Goal: Task Accomplishment & Management: Complete application form

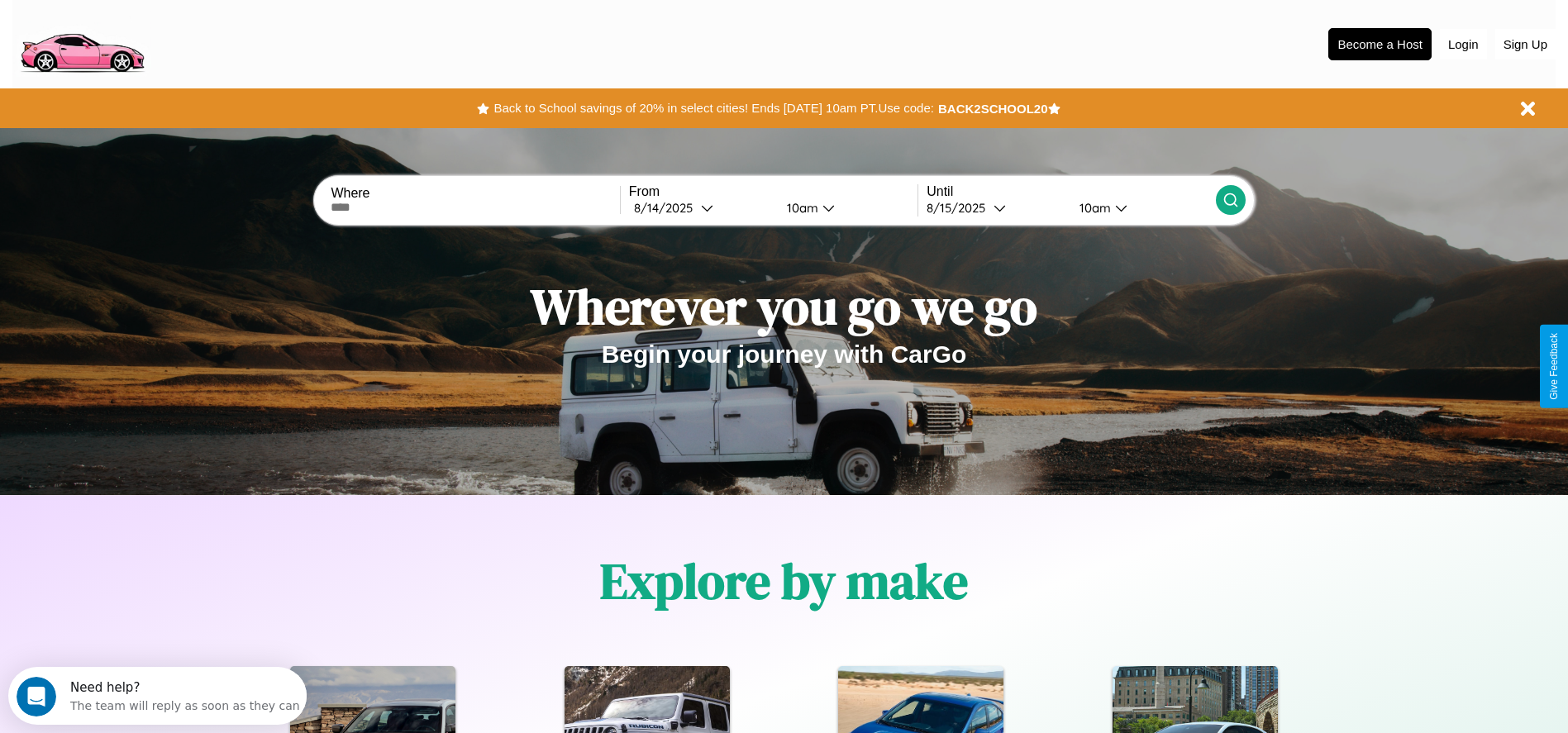
scroll to position [343, 0]
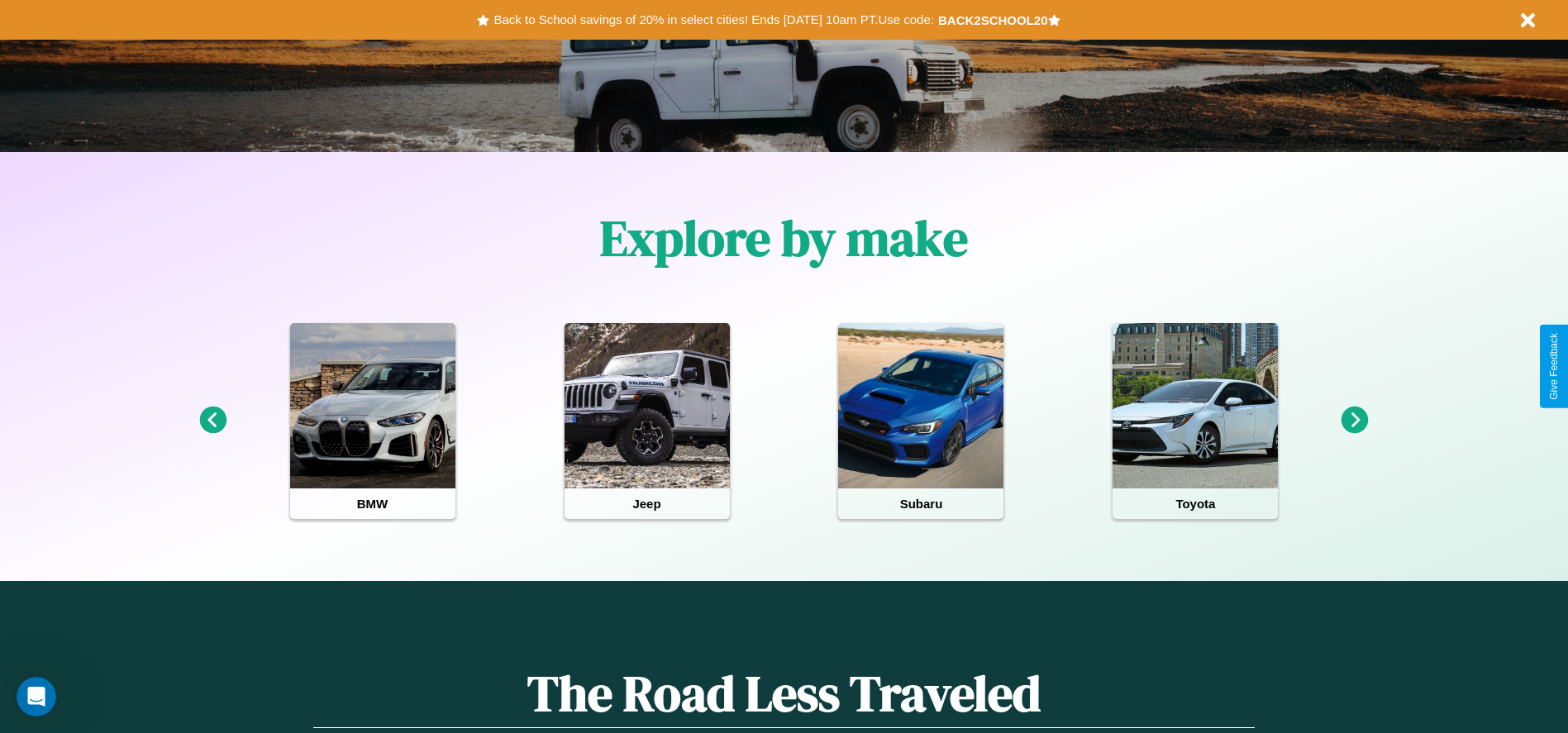
click at [1354, 420] on icon at bounding box center [1354, 420] width 27 height 27
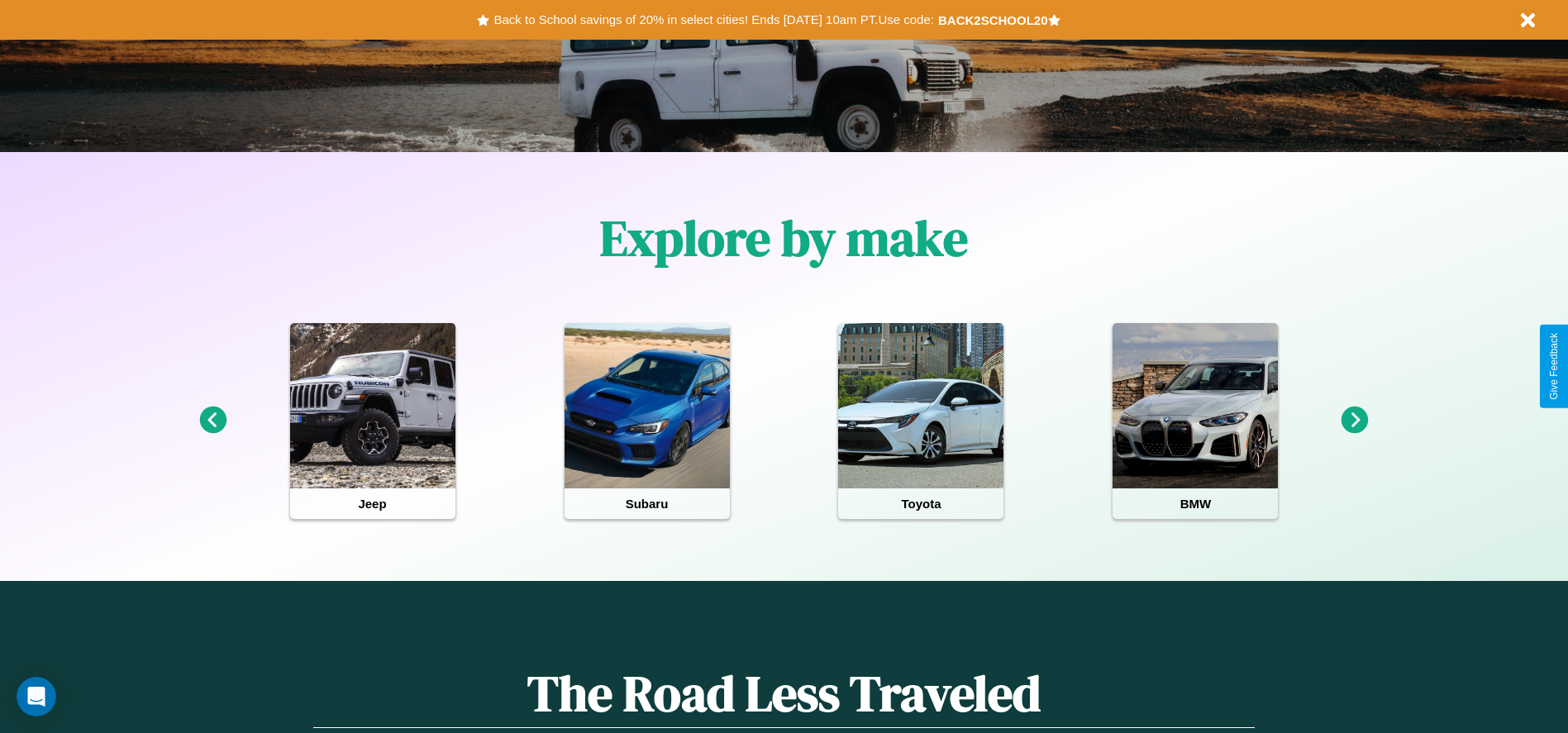
click at [1354, 420] on icon at bounding box center [1354, 420] width 27 height 27
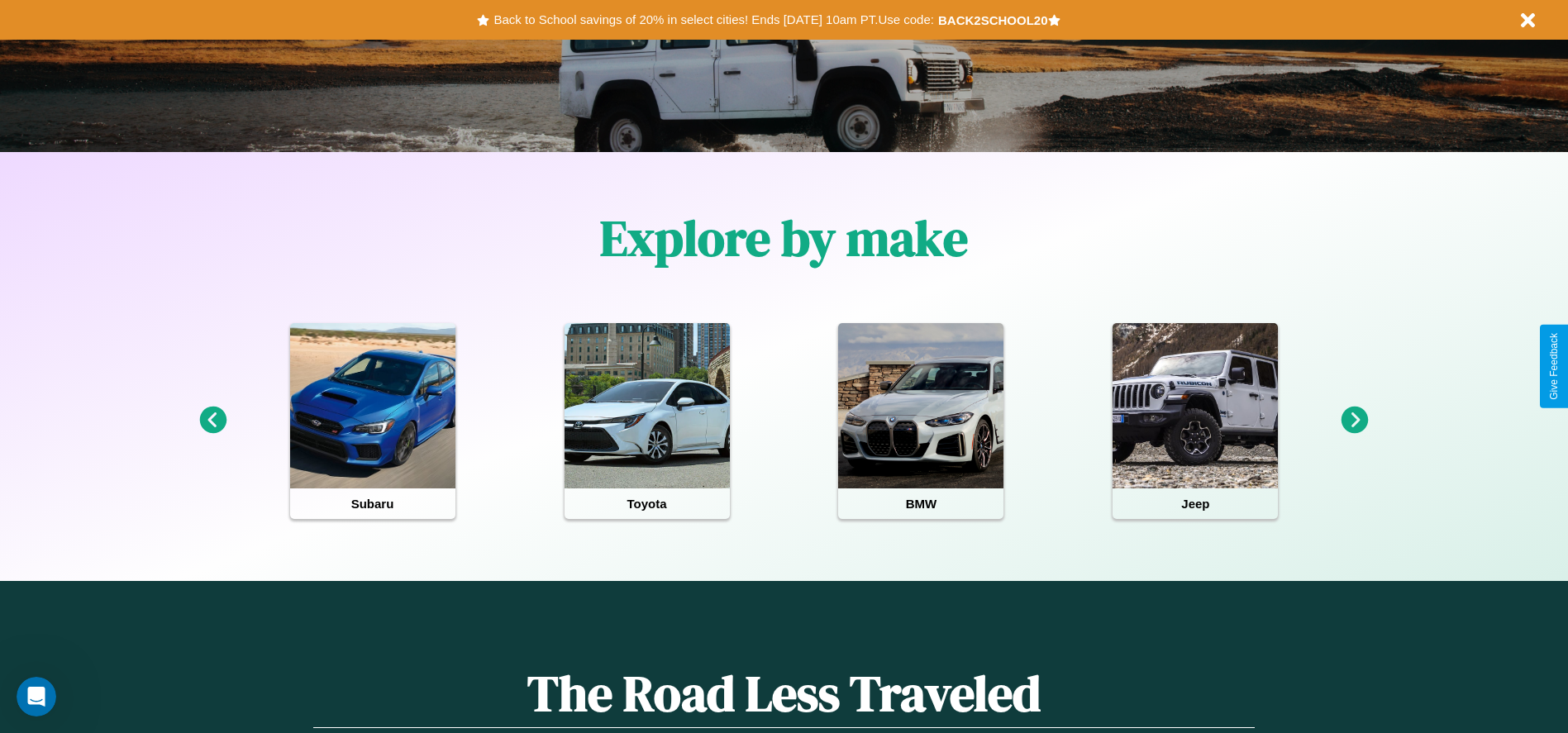
click at [213, 420] on icon at bounding box center [213, 420] width 27 height 27
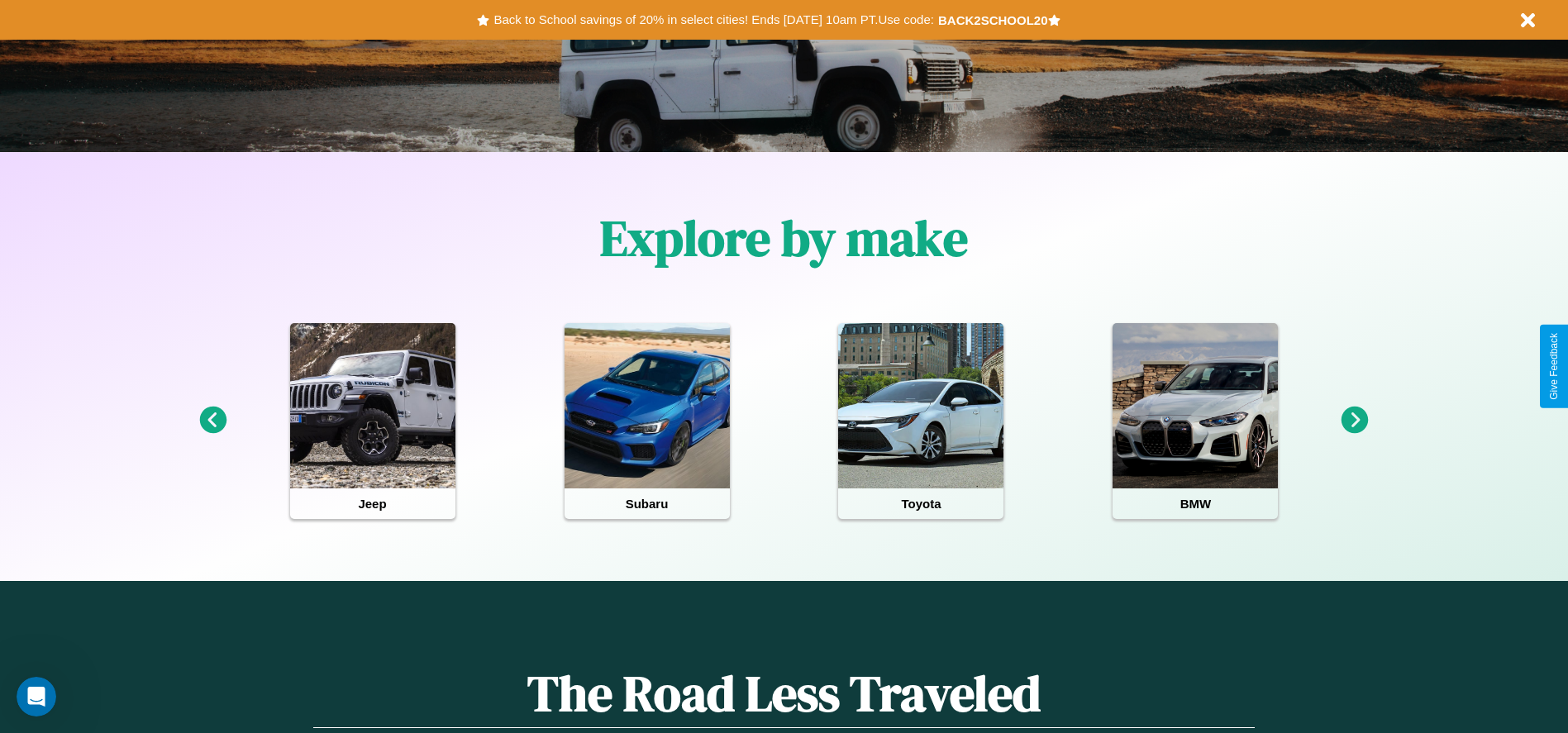
click at [1354, 420] on icon at bounding box center [1354, 420] width 27 height 27
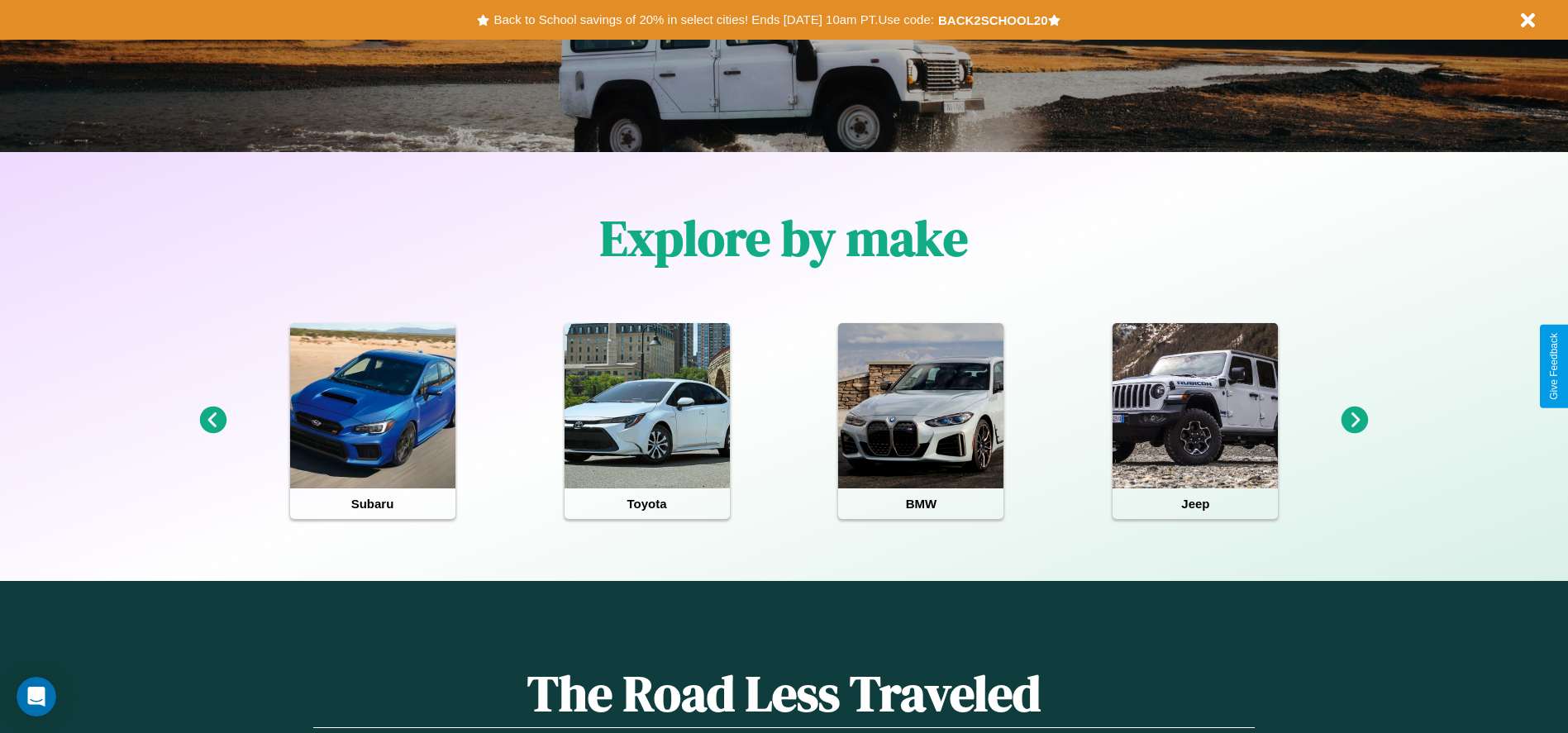
click at [1354, 420] on icon at bounding box center [1354, 420] width 27 height 27
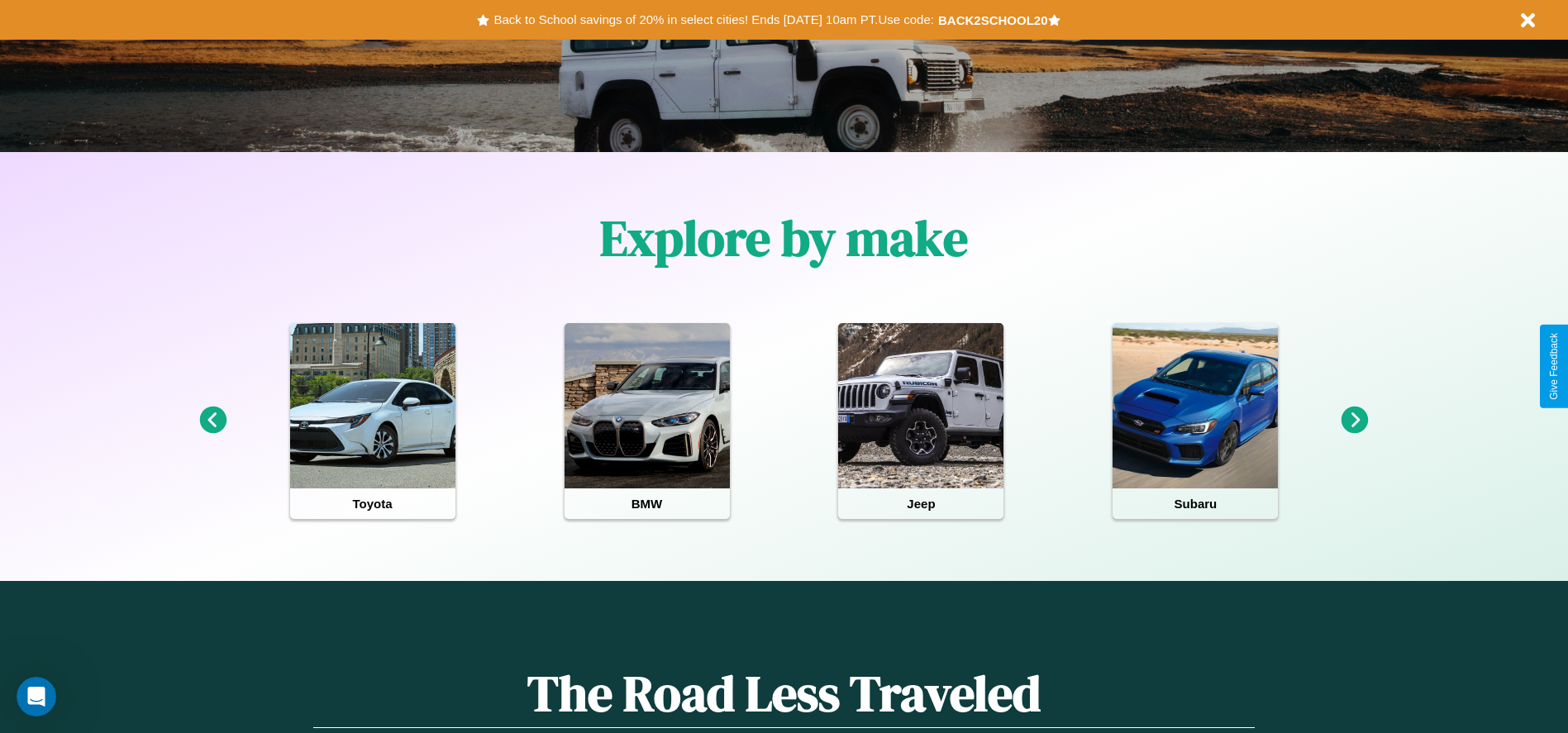
scroll to position [0, 0]
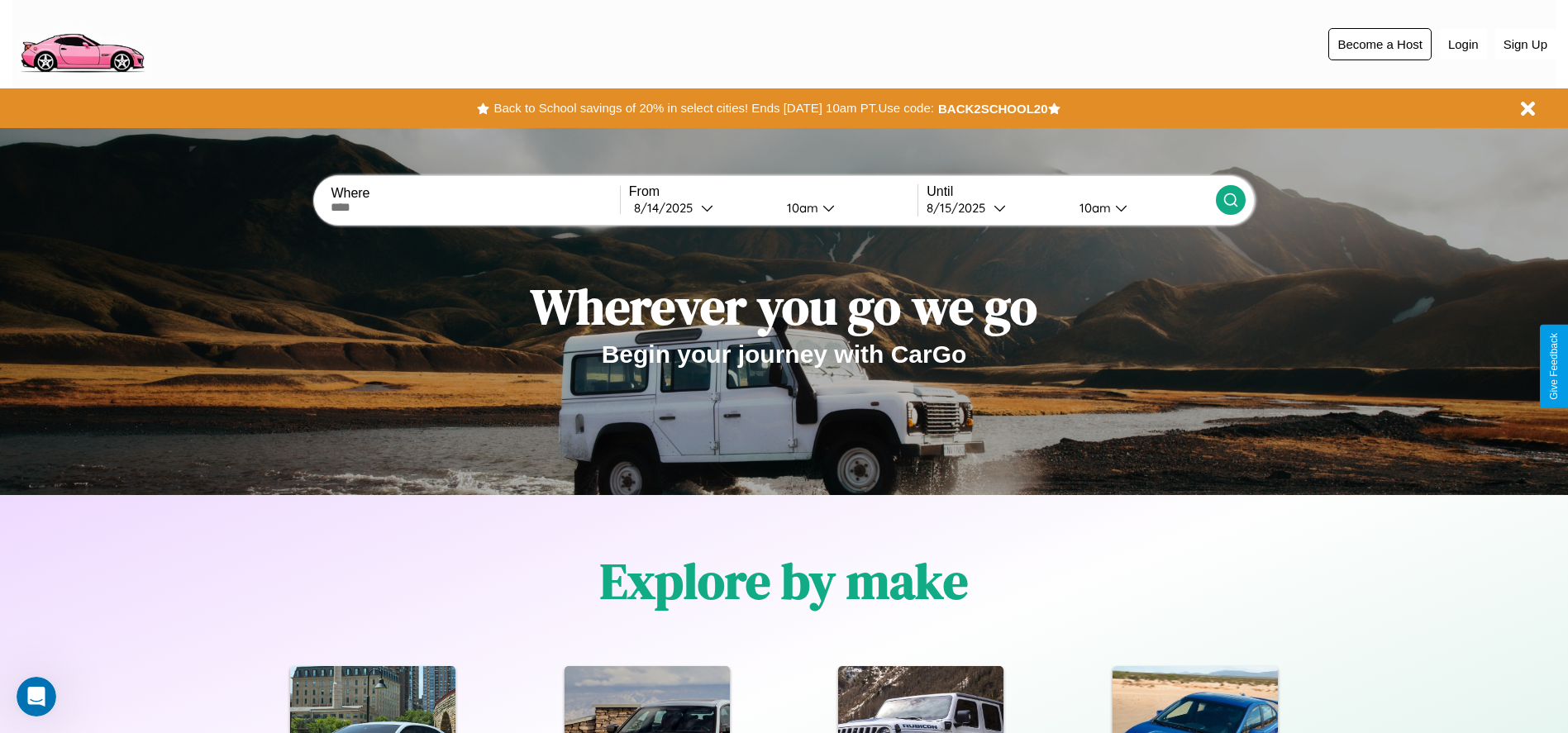
click at [1379, 44] on button "Become a Host" at bounding box center [1380, 44] width 103 height 32
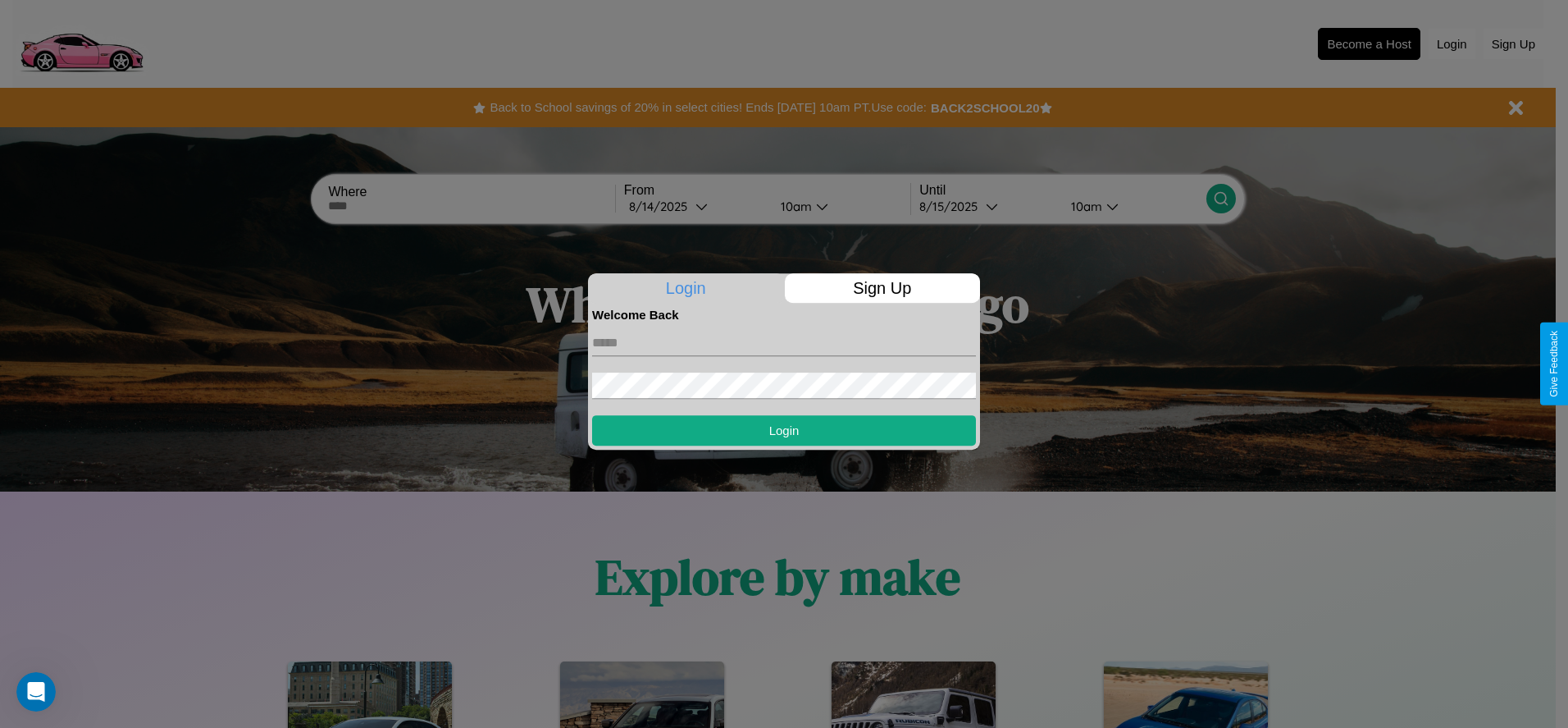
click at [882, 288] on p "Sign Up" at bounding box center [883, 288] width 196 height 30
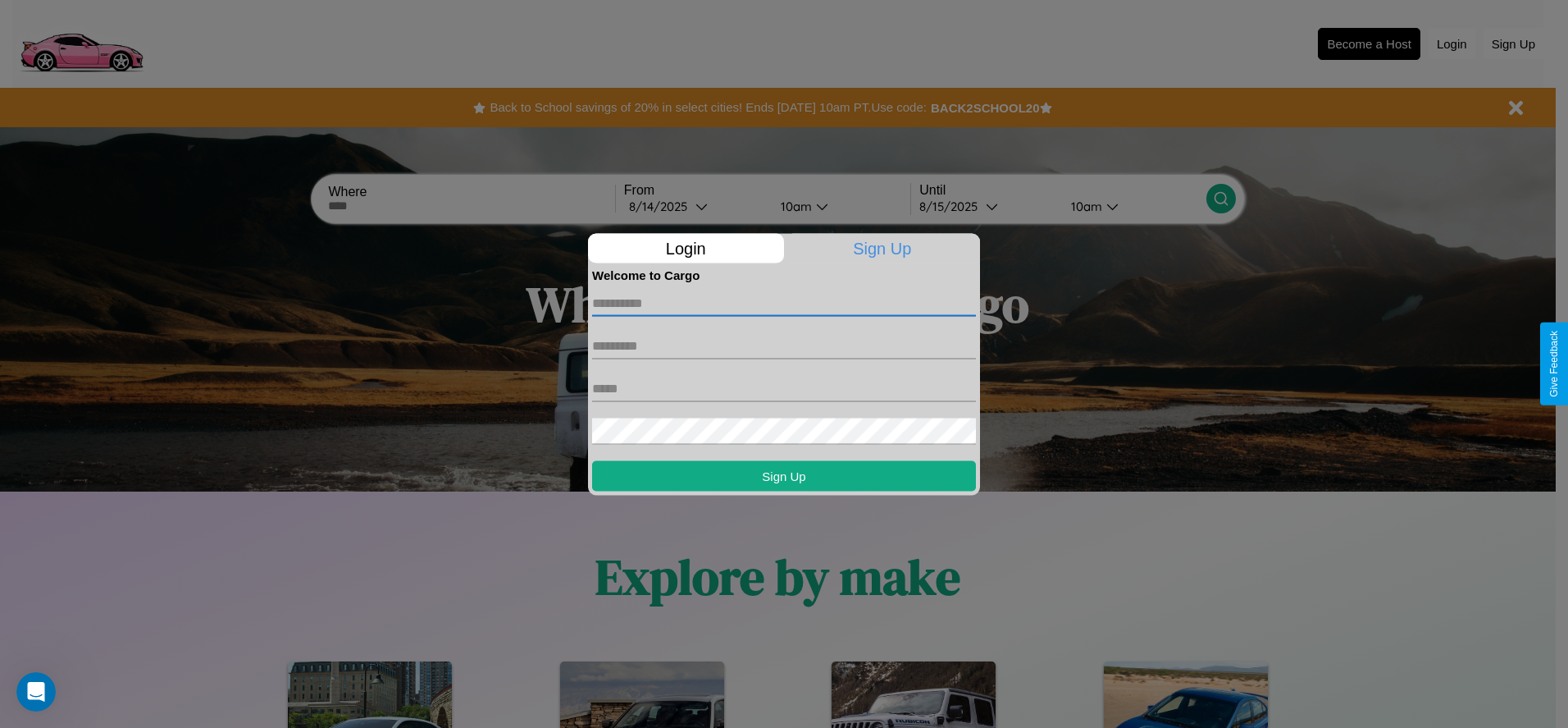
click at [784, 303] on input "text" at bounding box center [784, 302] width 384 height 26
type input "*********"
click at [784, 346] on input "text" at bounding box center [784, 345] width 384 height 26
type input "*****"
click at [784, 388] on input "text" at bounding box center [784, 387] width 384 height 26
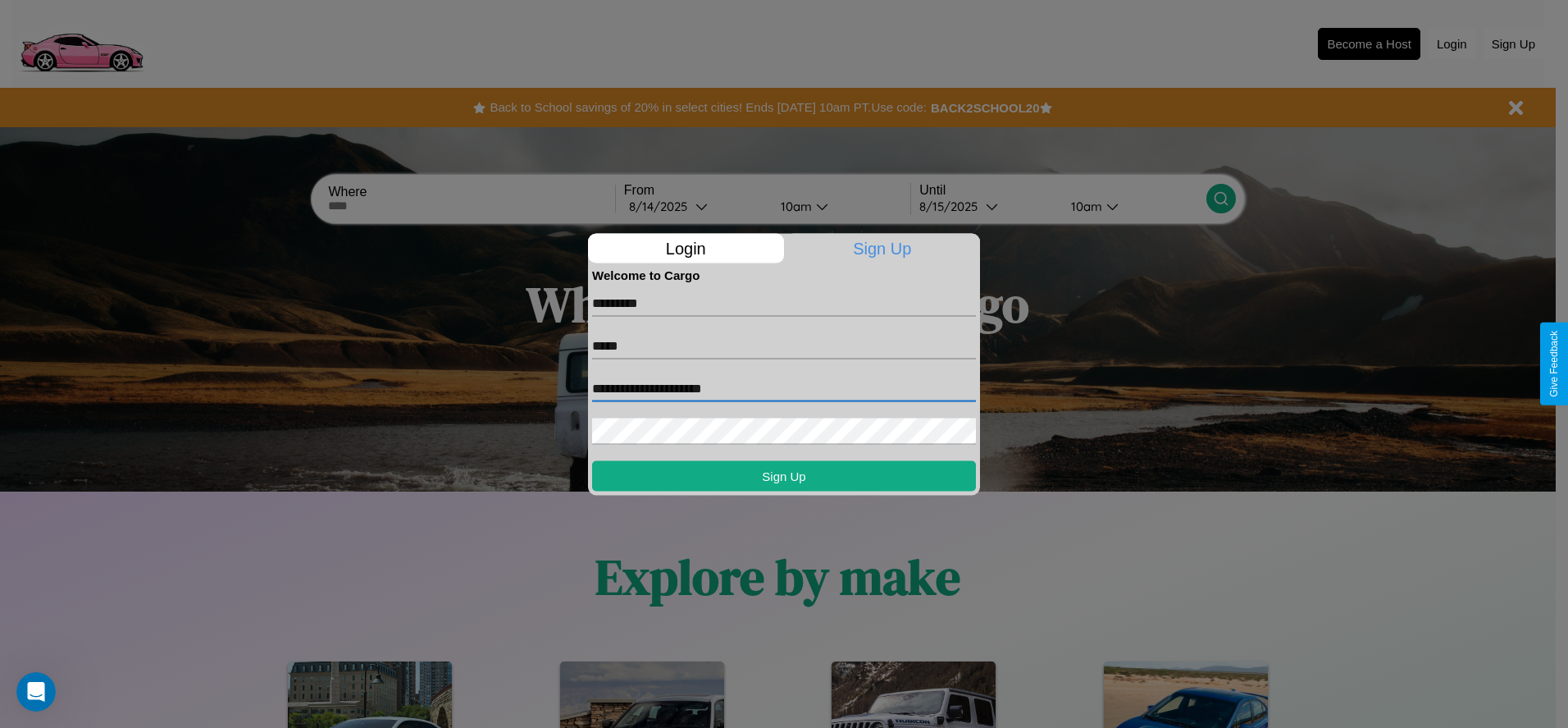
type input "**********"
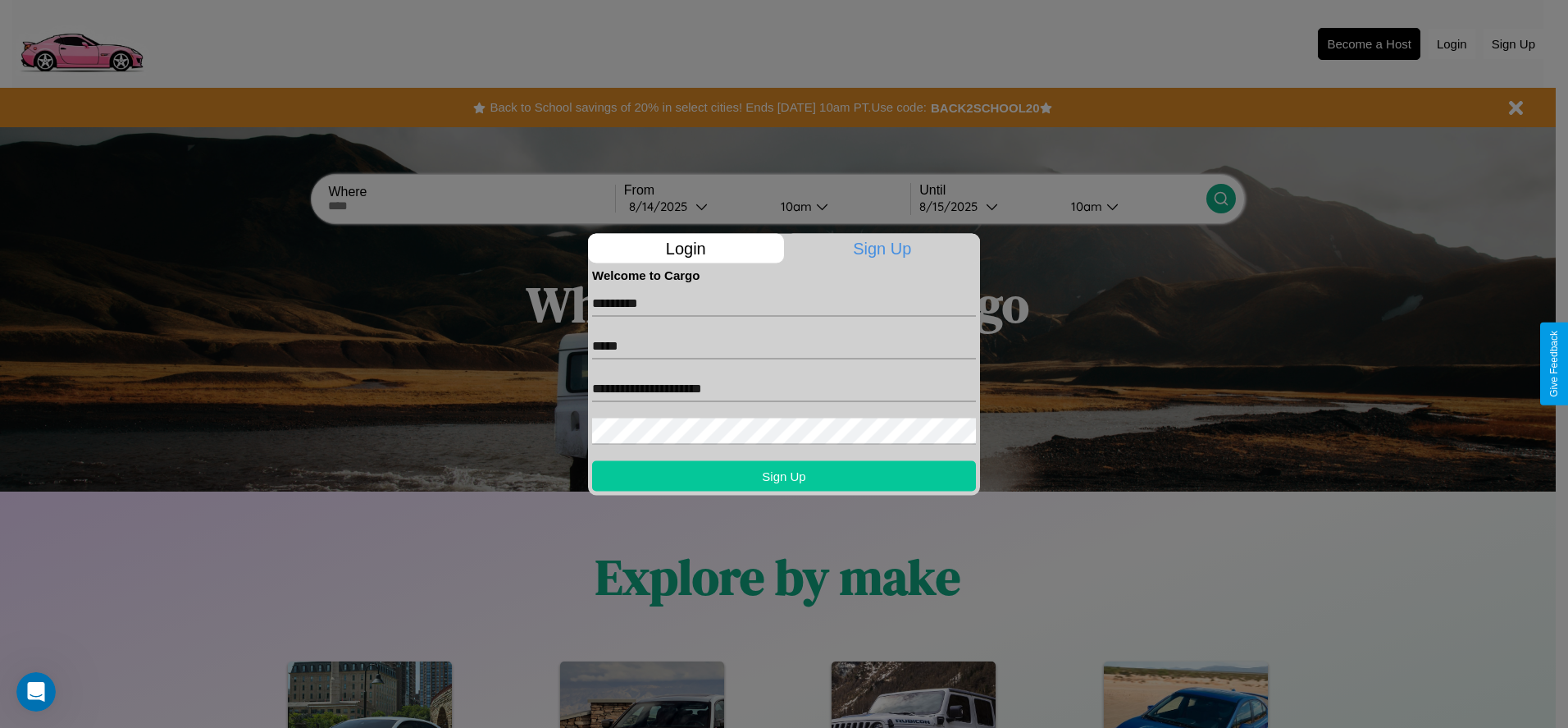
click at [784, 475] on button "Sign Up" at bounding box center [784, 474] width 384 height 30
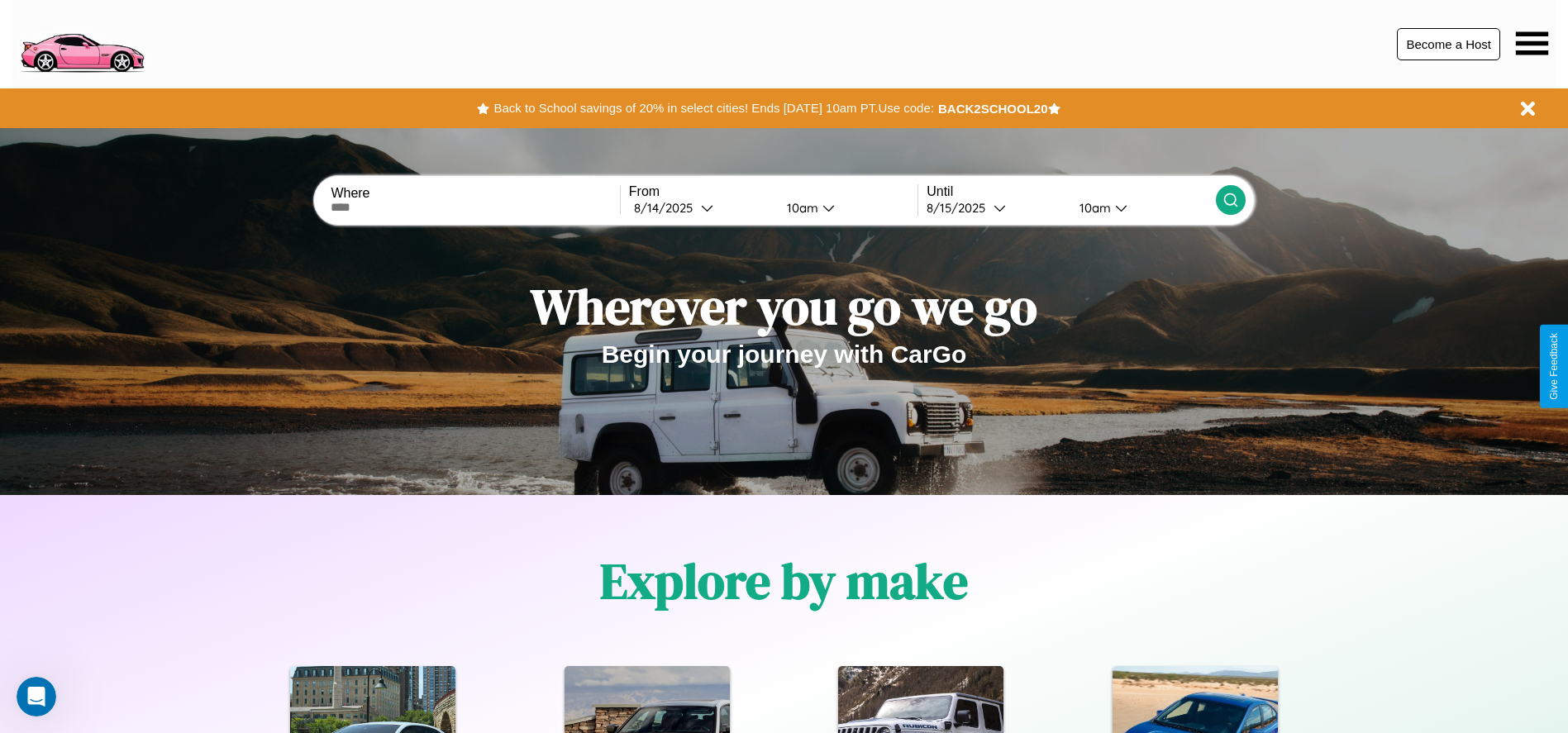
click at [1448, 44] on button "Become a Host" at bounding box center [1448, 44] width 103 height 32
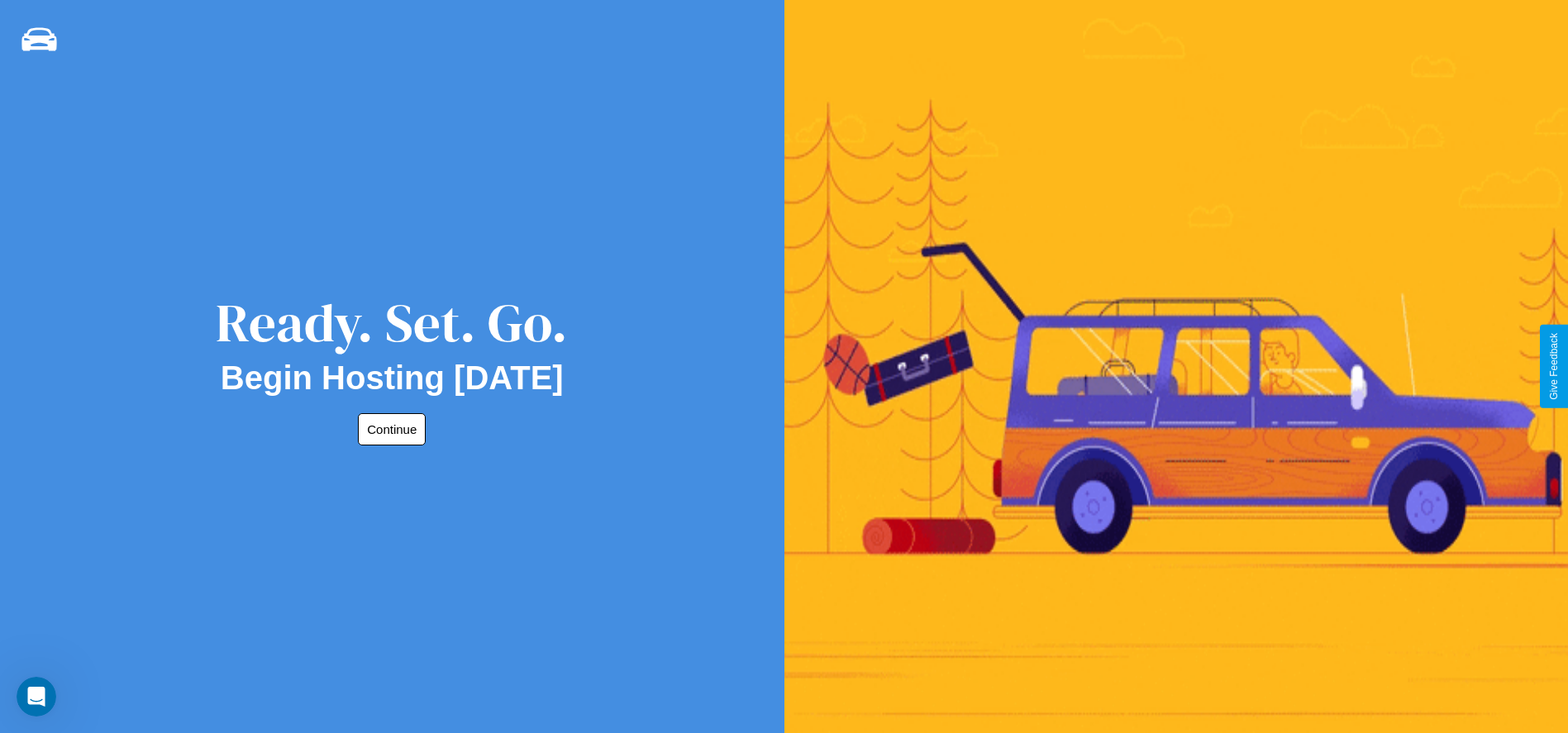
click at [388, 429] on button "Continue" at bounding box center [391, 429] width 67 height 32
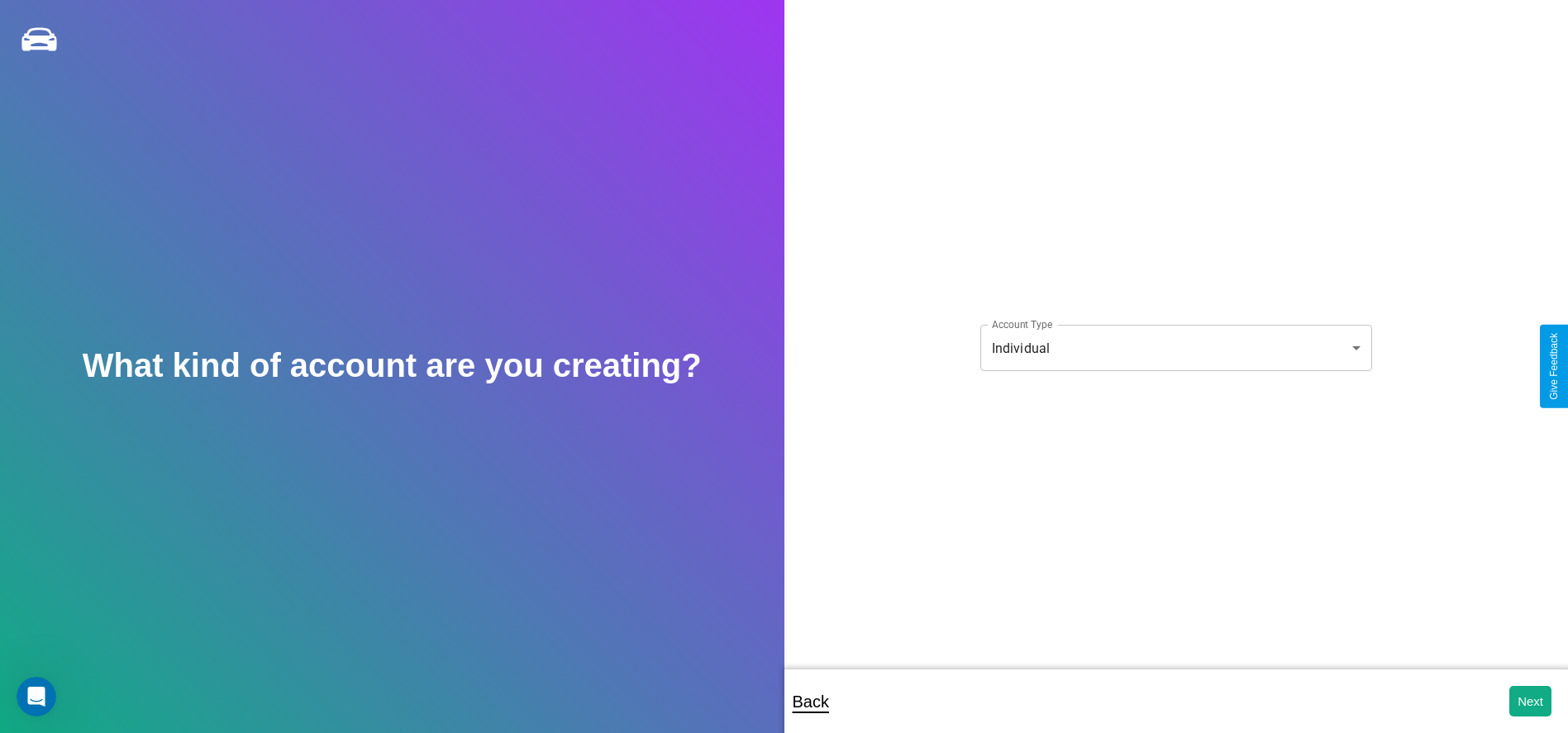
click at [1175, 348] on body "**********" at bounding box center [784, 377] width 1568 height 755
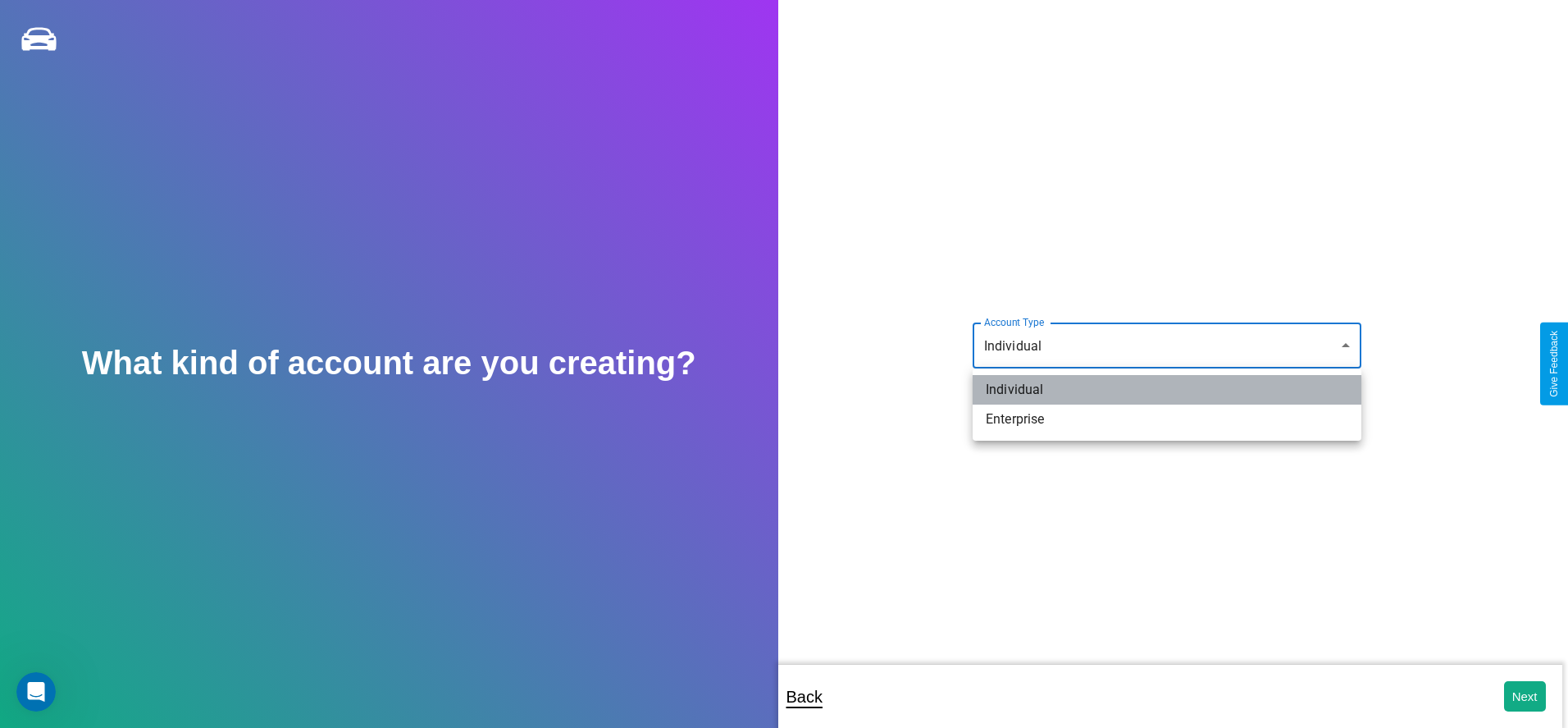
click at [1167, 390] on li "Individual" at bounding box center [1167, 389] width 389 height 30
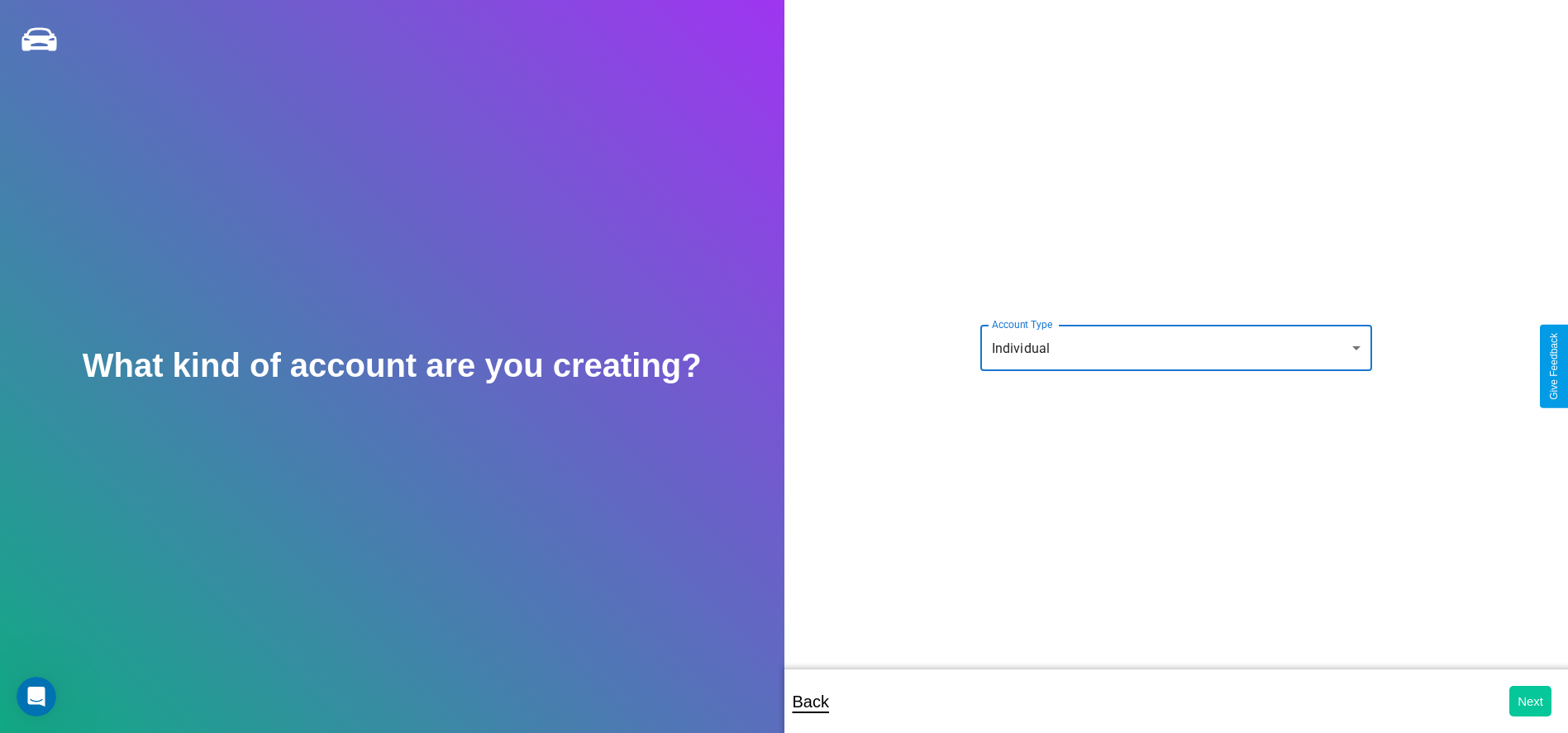
click at [1530, 701] on button "Next" at bounding box center [1529, 700] width 42 height 30
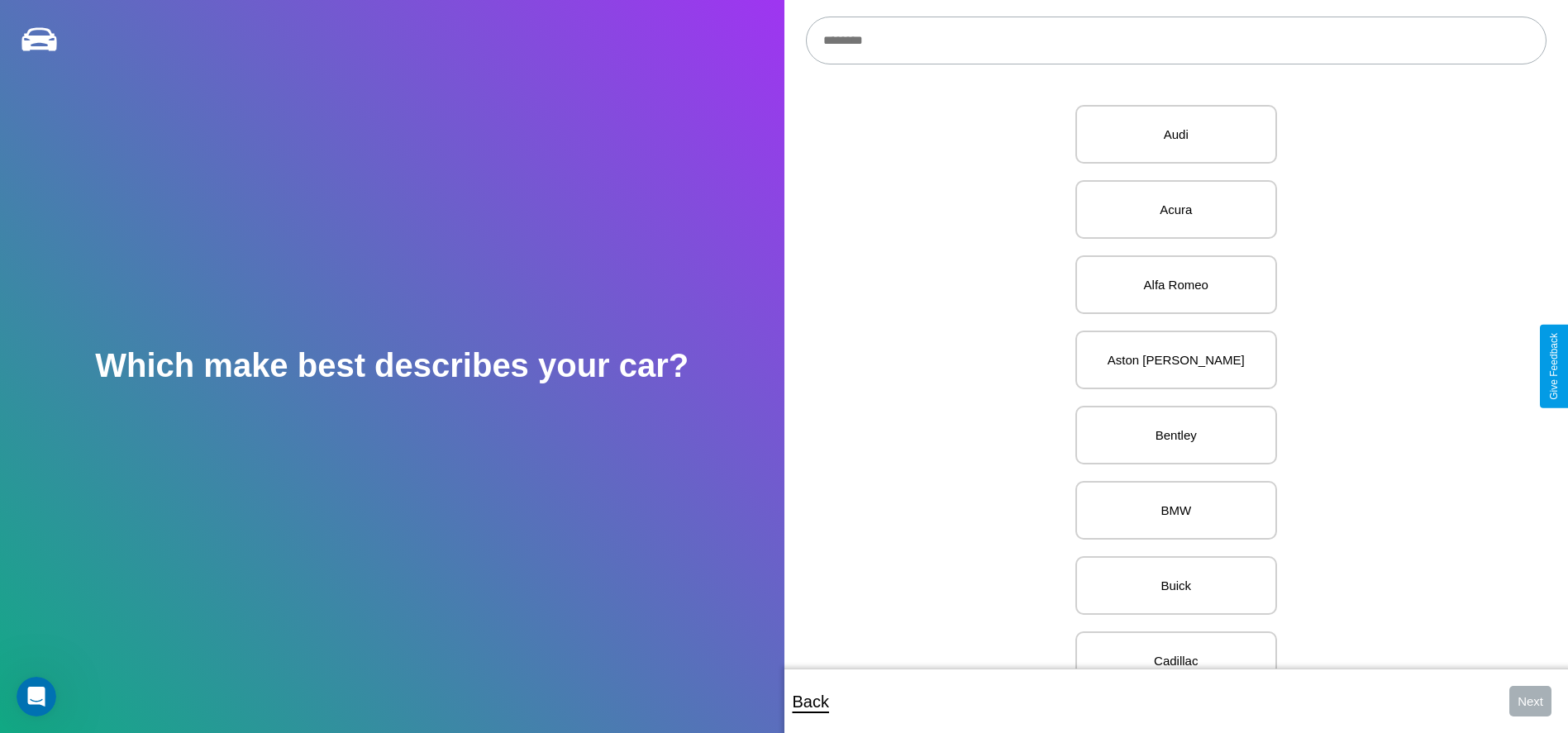
click at [1175, 41] on input "text" at bounding box center [1175, 40] width 740 height 48
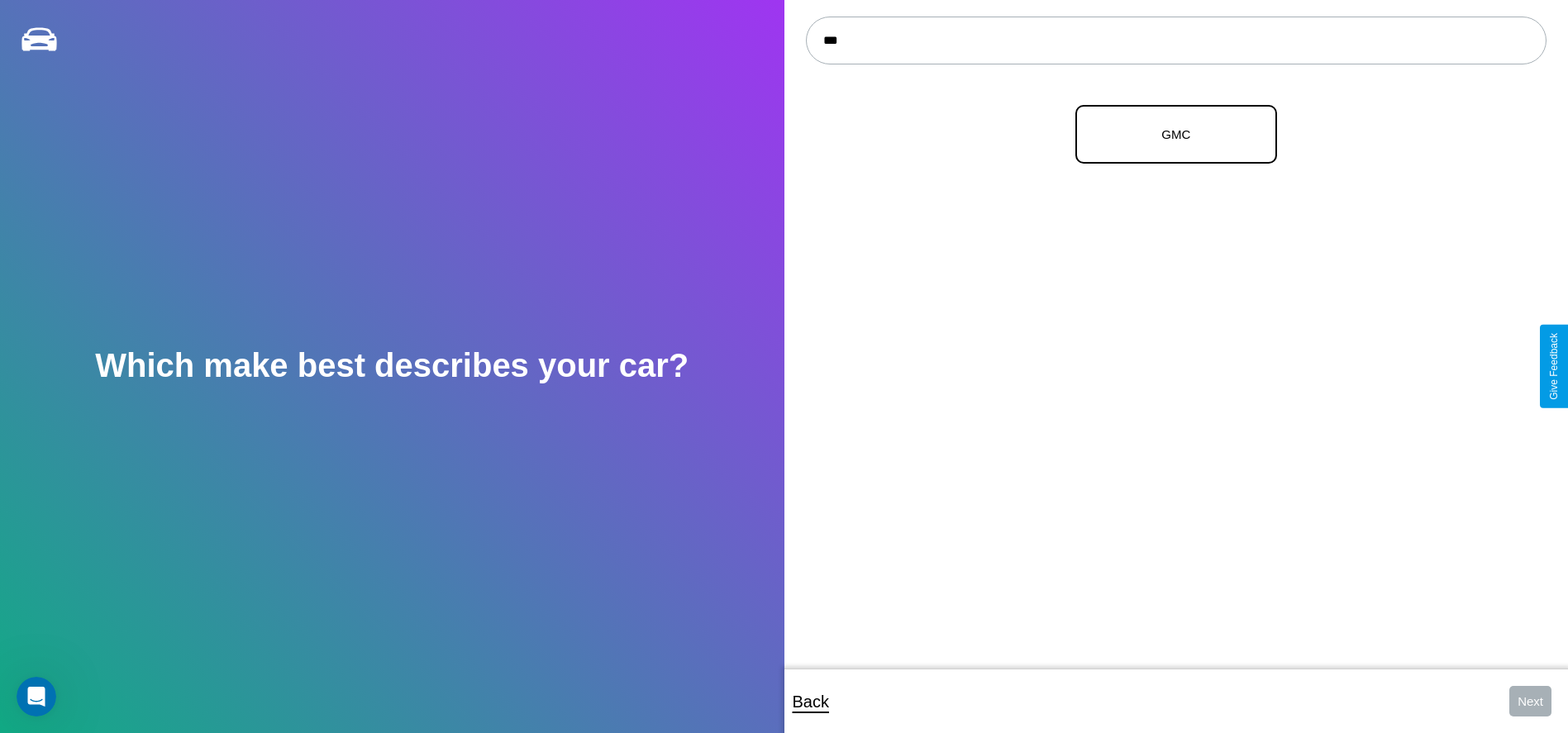
type input "***"
click at [1169, 135] on p "GMC" at bounding box center [1175, 134] width 165 height 22
click at [1530, 701] on button "Next" at bounding box center [1529, 700] width 42 height 30
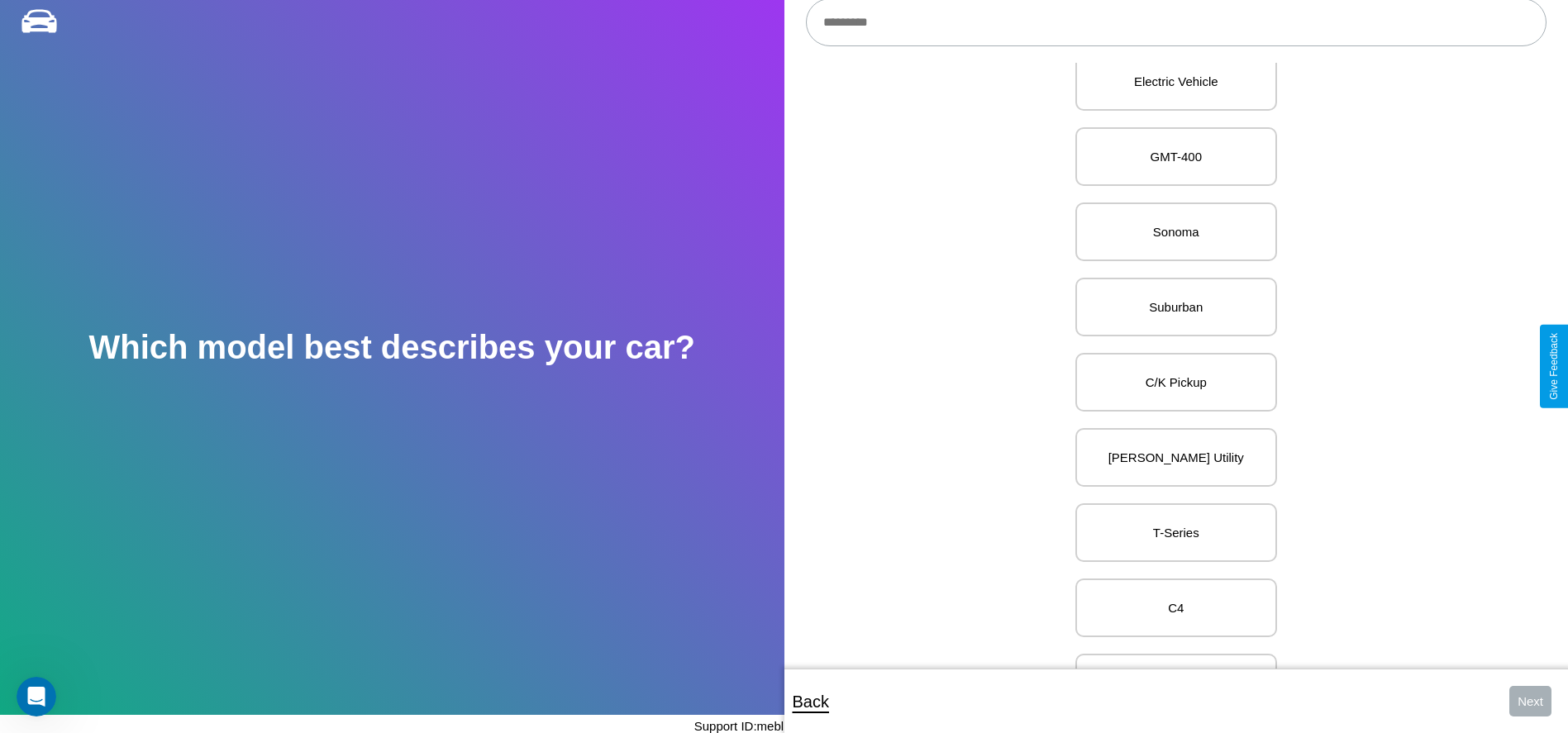
scroll to position [803, 0]
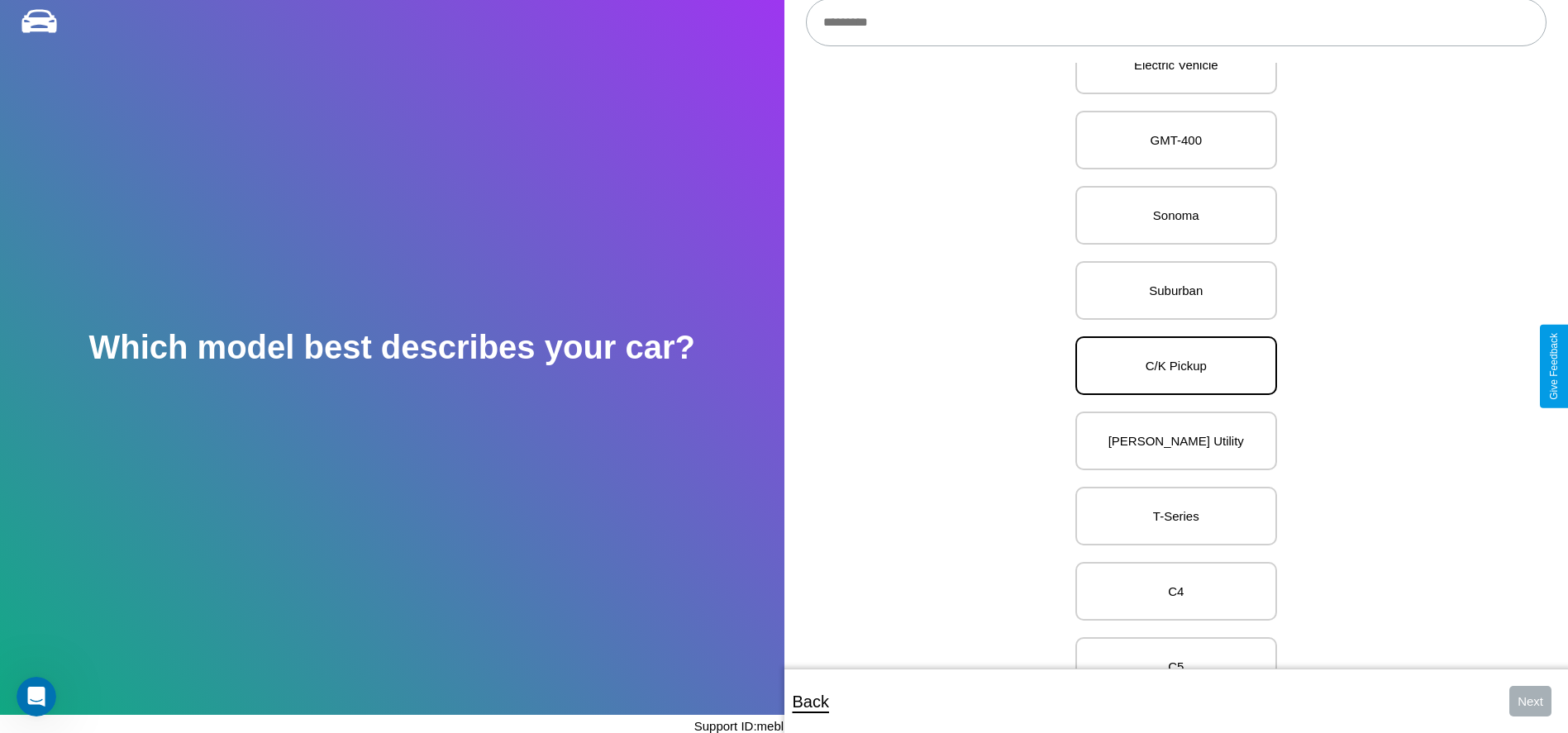
click at [1169, 366] on p "C/K Pickup" at bounding box center [1175, 366] width 165 height 22
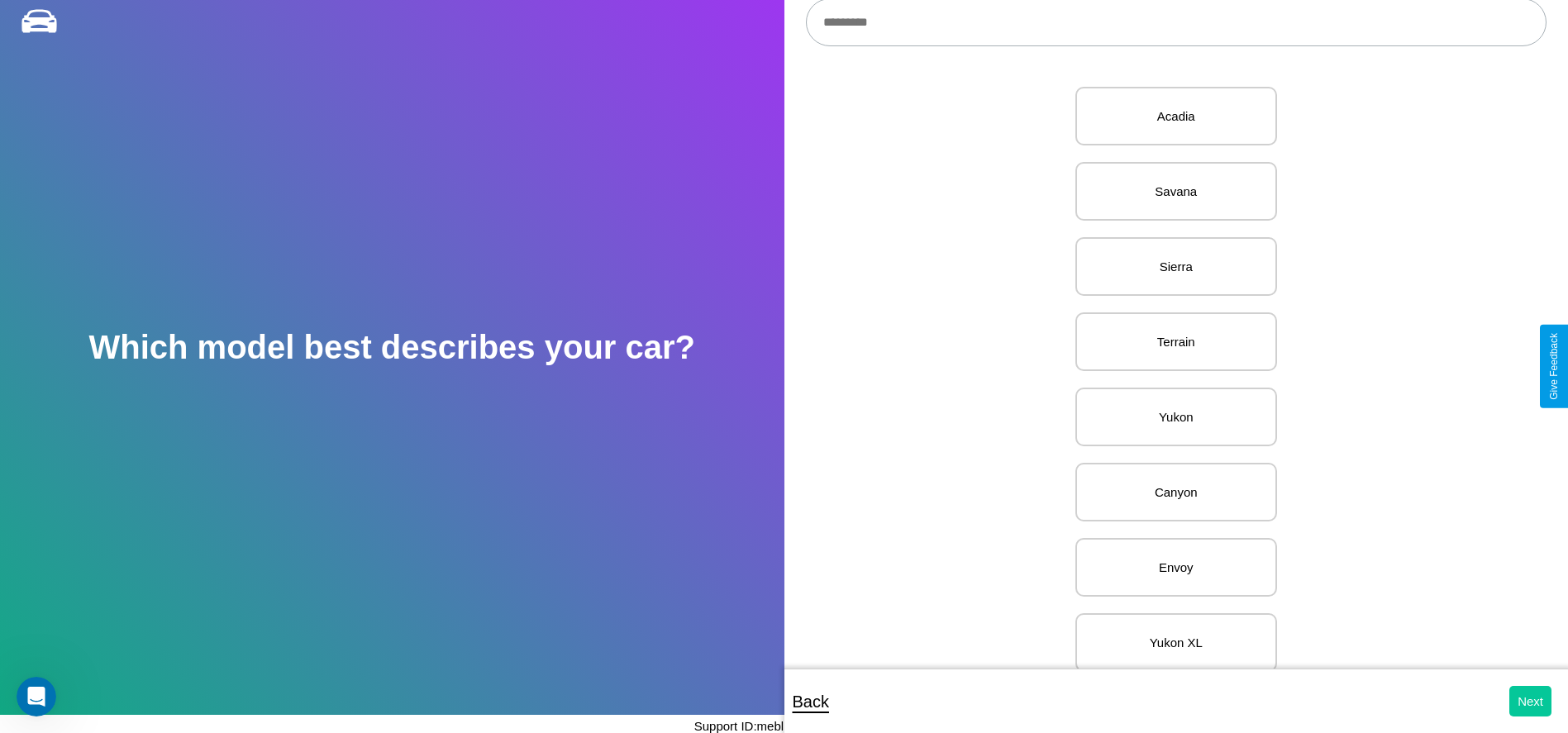
click at [1530, 701] on button "Next" at bounding box center [1529, 700] width 42 height 30
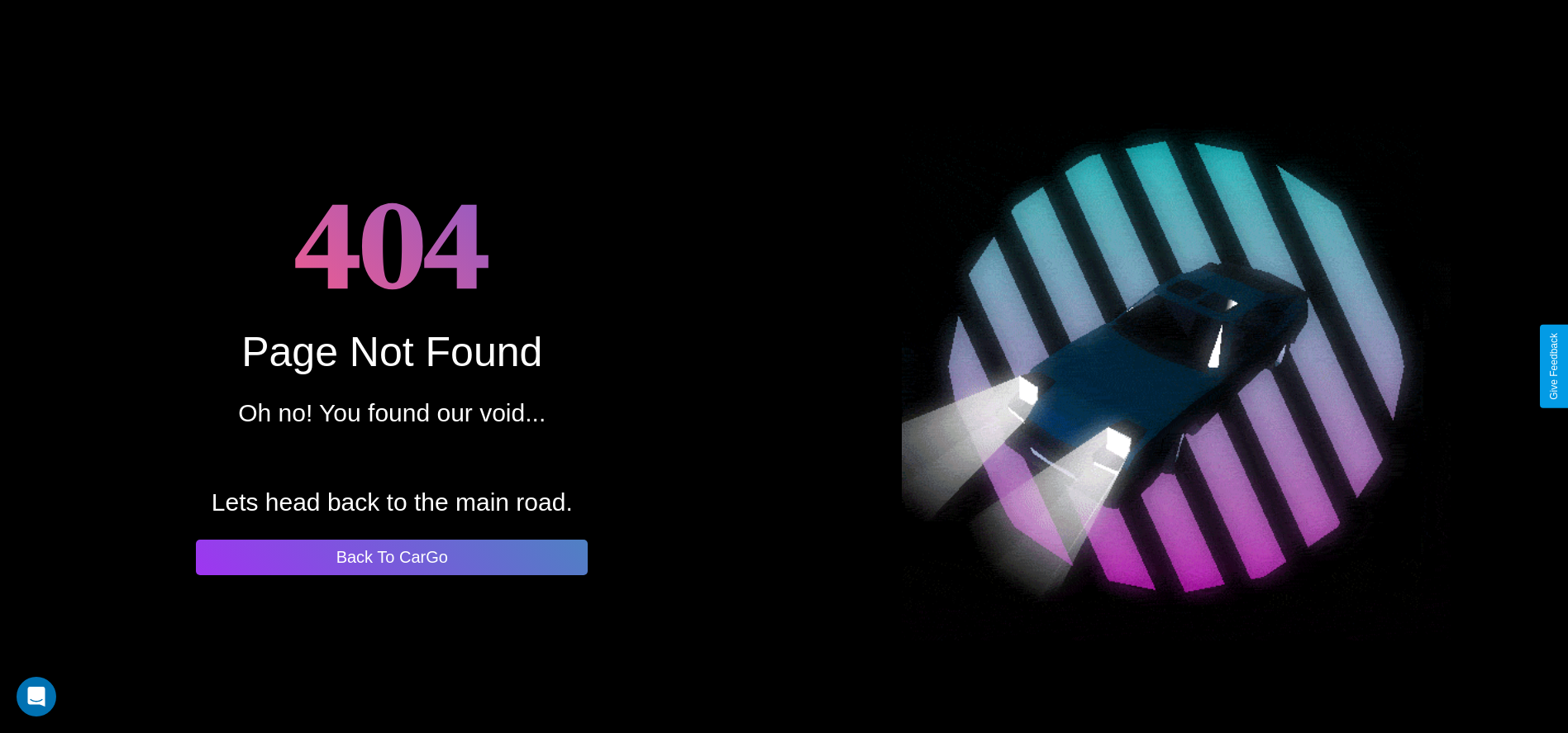
click at [392, 557] on button "Back To CarGo" at bounding box center [392, 557] width 392 height 35
